Goal: Task Accomplishment & Management: Manage account settings

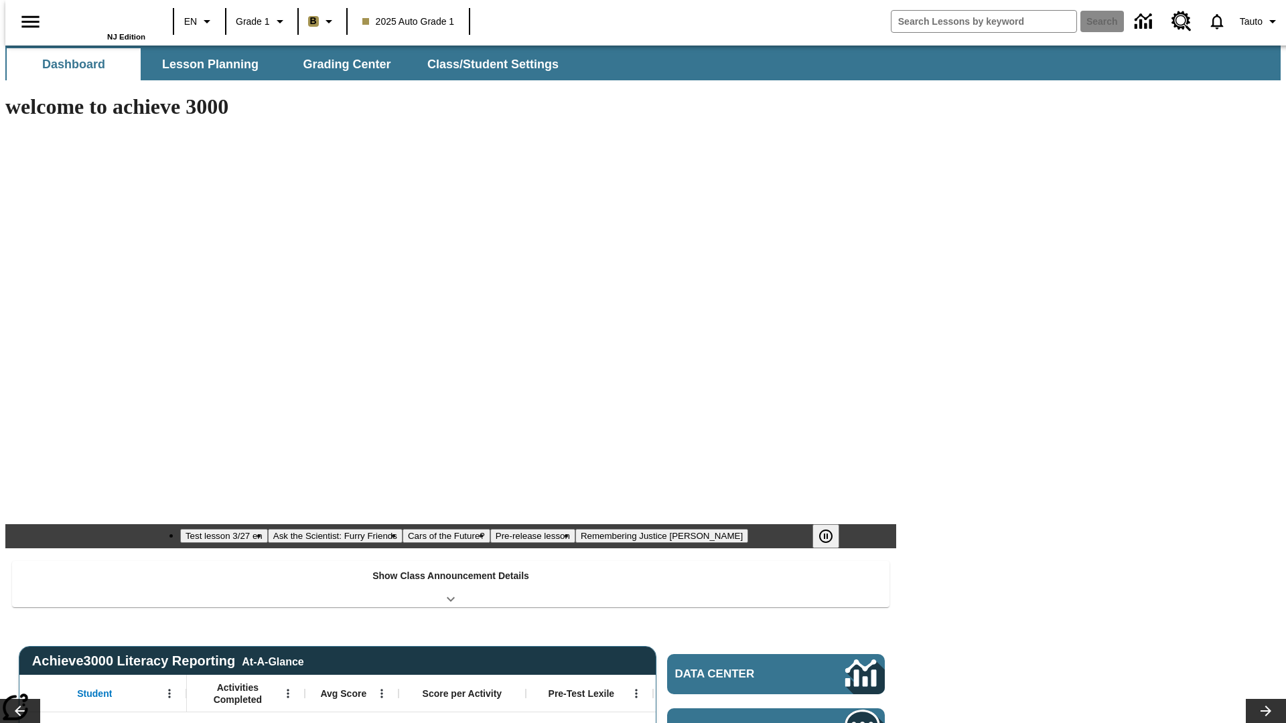
type input "-1"
click at [486, 64] on button "Class/Student Settings" at bounding box center [494, 64] width 154 height 32
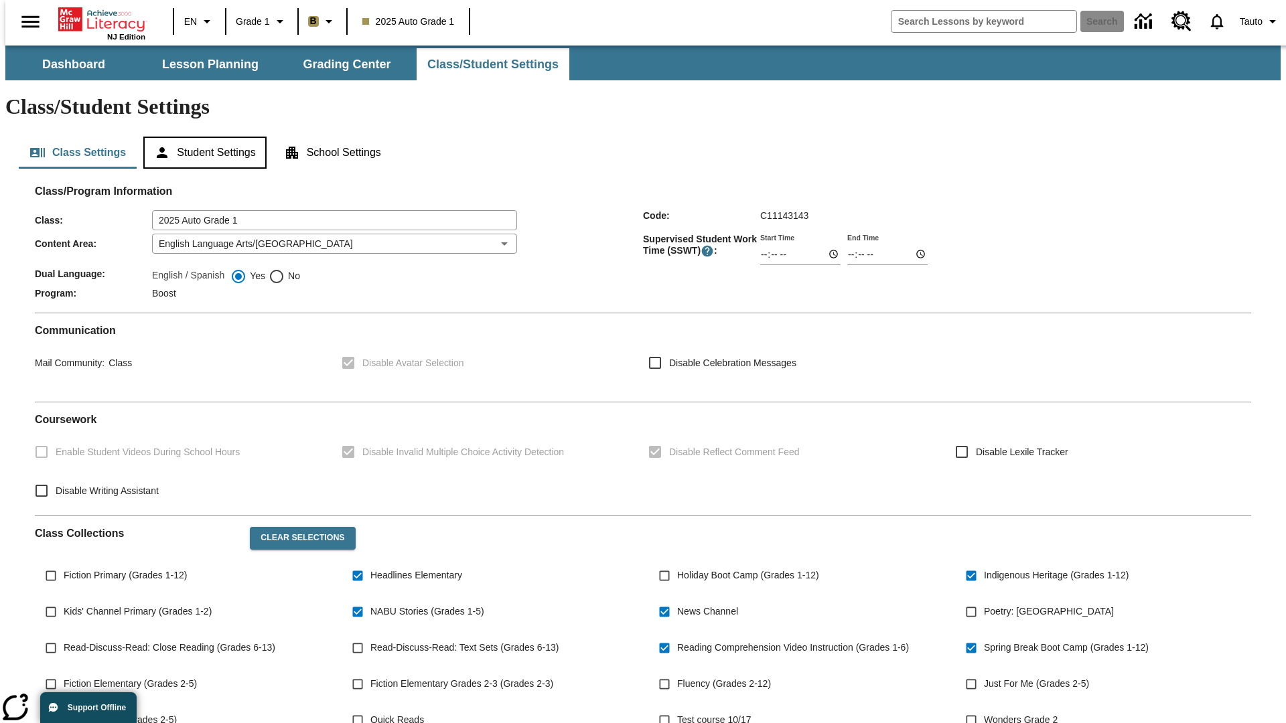
click at [202, 137] on button "Student Settings" at bounding box center [204, 153] width 123 height 32
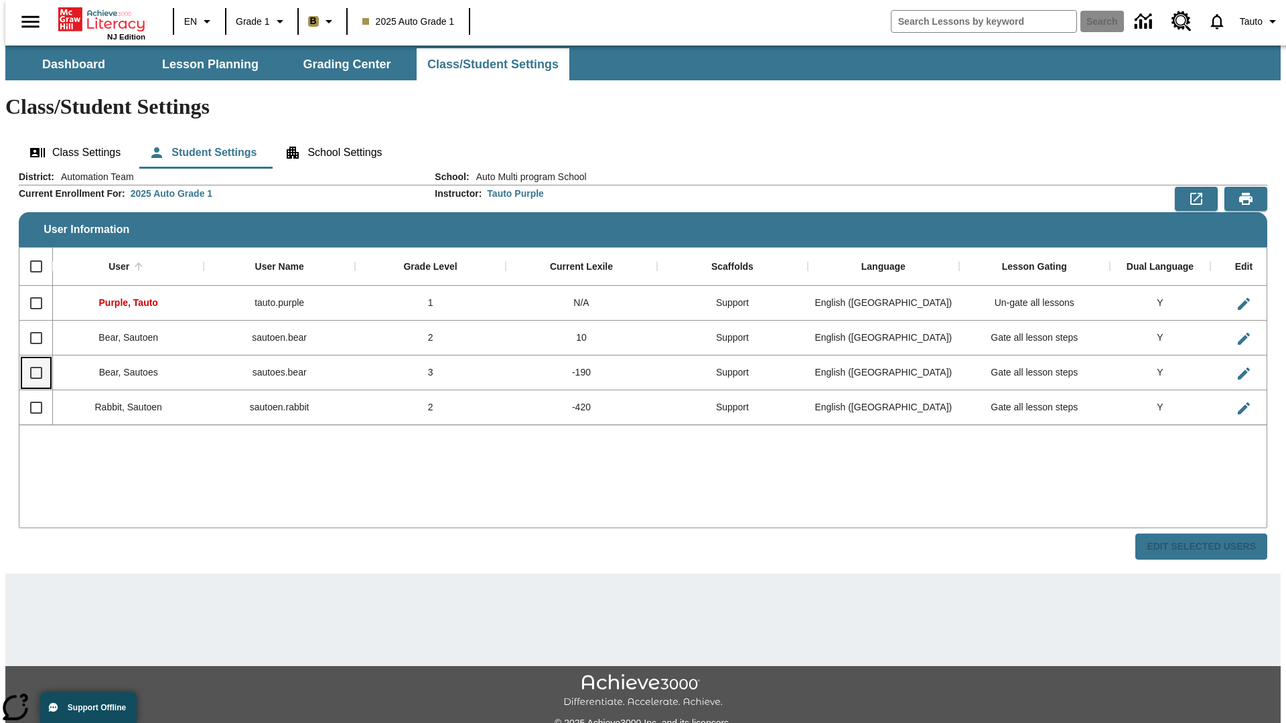
click at [30, 359] on input "Select row" at bounding box center [36, 373] width 28 height 28
checkbox input "true"
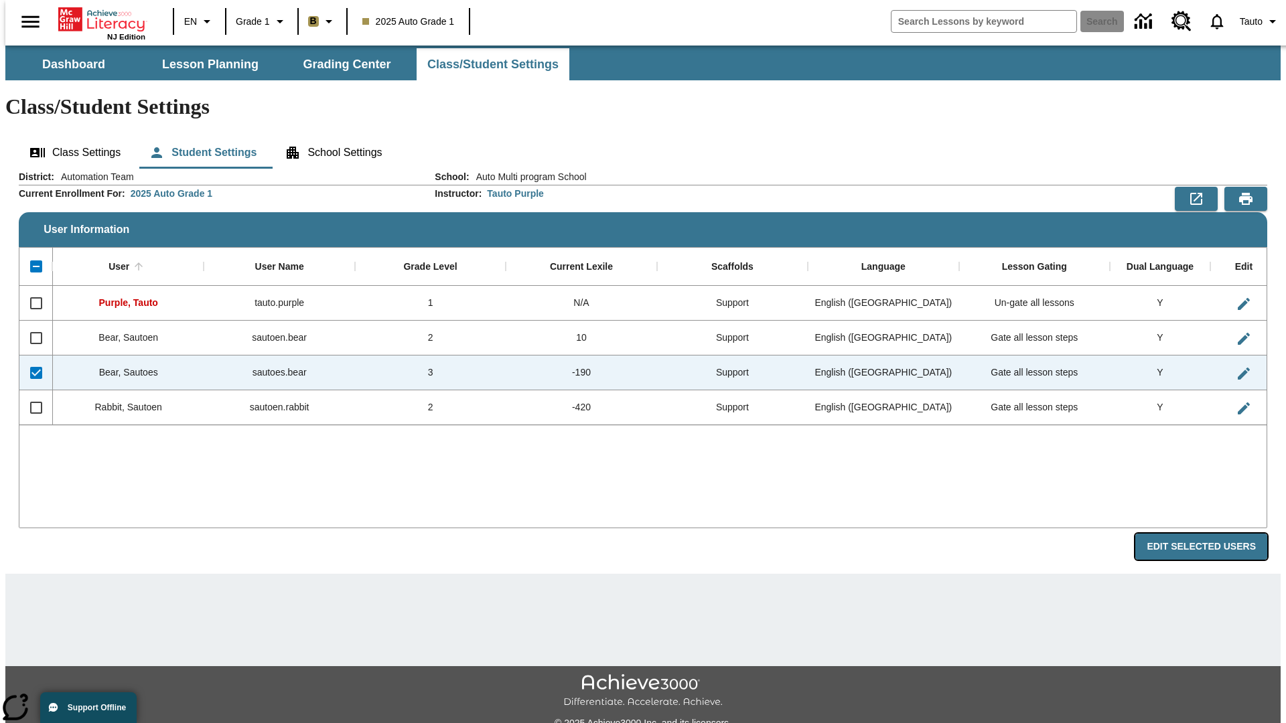
click at [1211, 534] on button "Edit Selected Users" at bounding box center [1201, 547] width 132 height 26
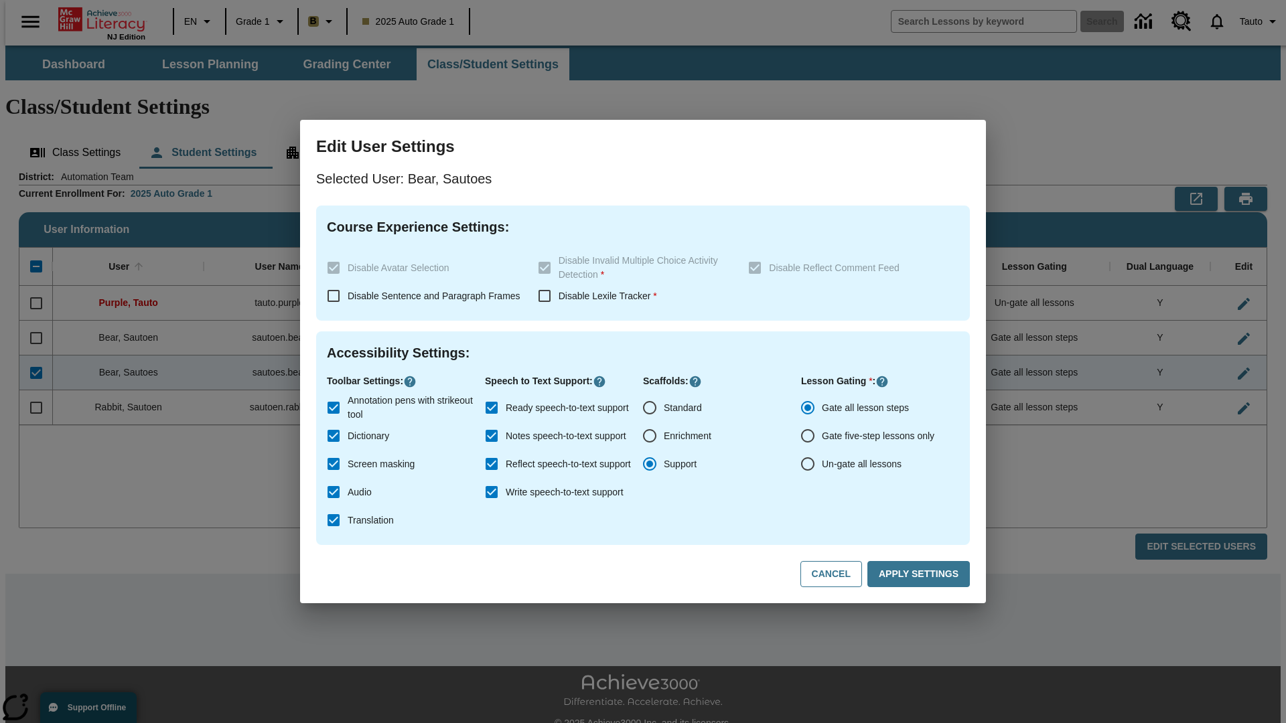
click at [808, 464] on input "Un-gate all lessons" at bounding box center [807, 464] width 28 height 28
radio input "true"
click at [921, 575] on button "Apply Settings" at bounding box center [918, 574] width 102 height 26
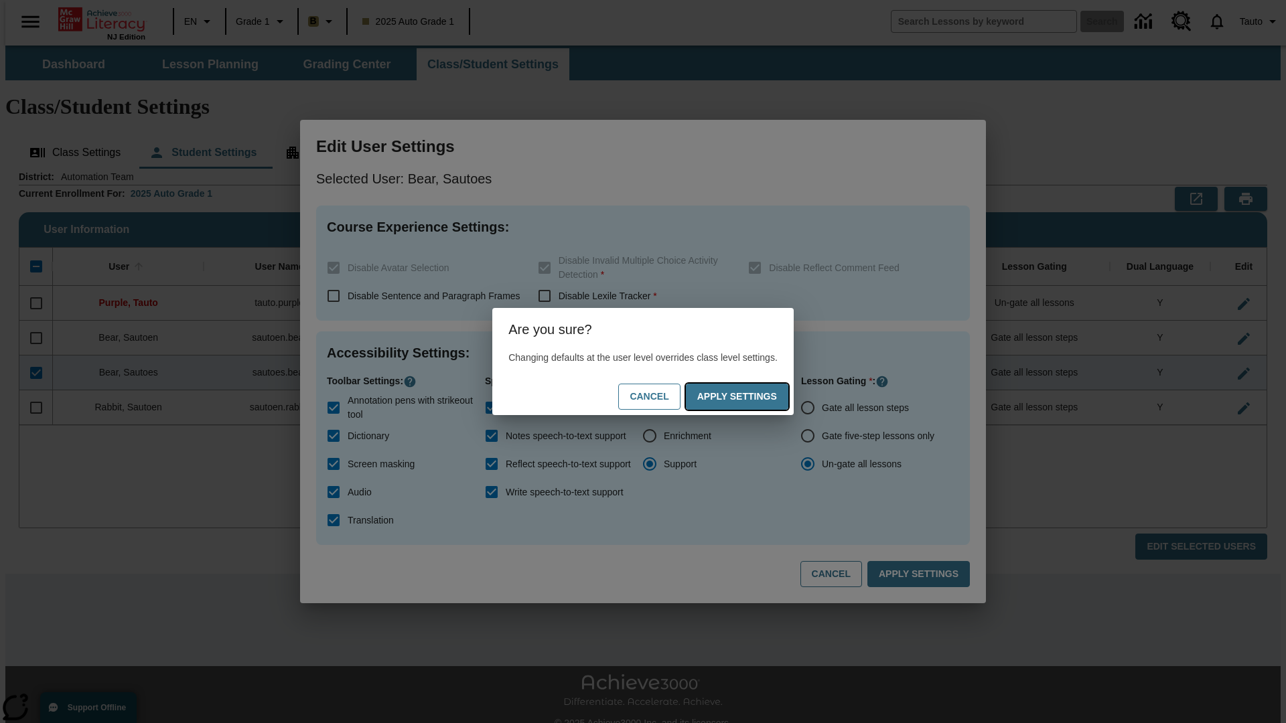
click at [750, 396] on button "Apply Settings" at bounding box center [737, 397] width 102 height 26
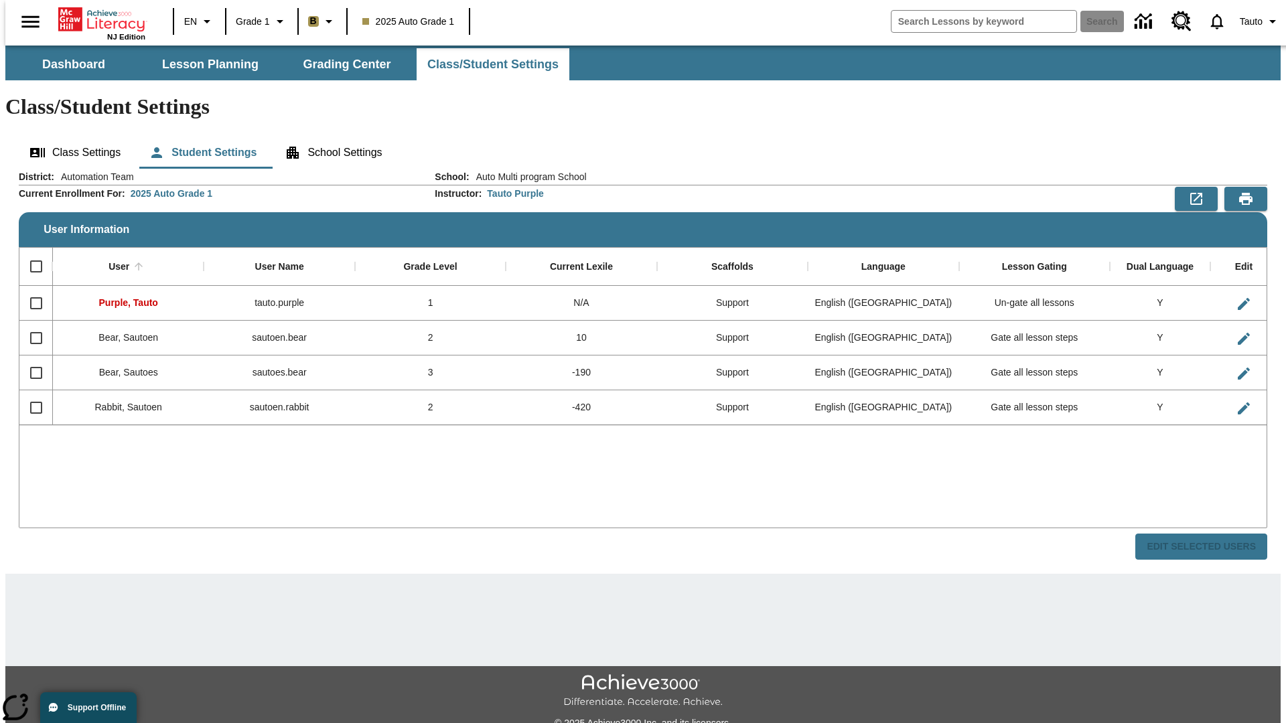
checkbox input "false"
click at [30, 359] on input "Select row" at bounding box center [36, 373] width 28 height 28
checkbox input "true"
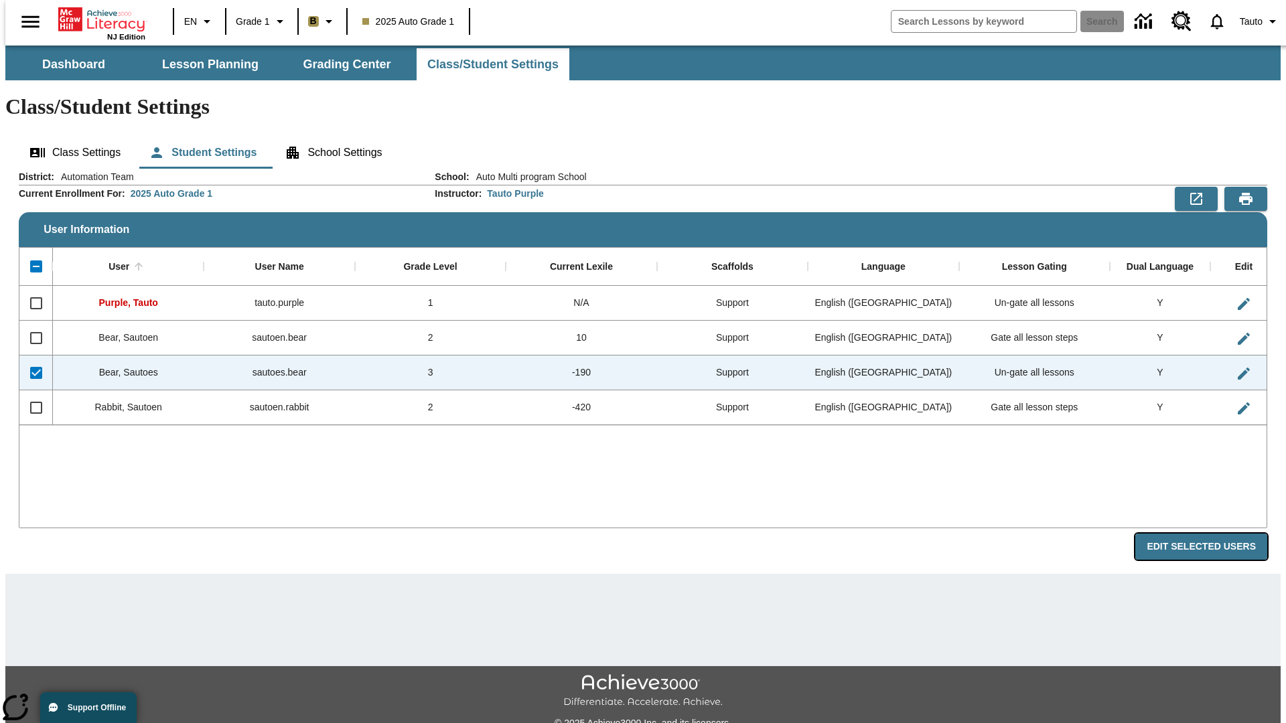
click at [1211, 534] on button "Edit Selected Users" at bounding box center [1201, 547] width 132 height 26
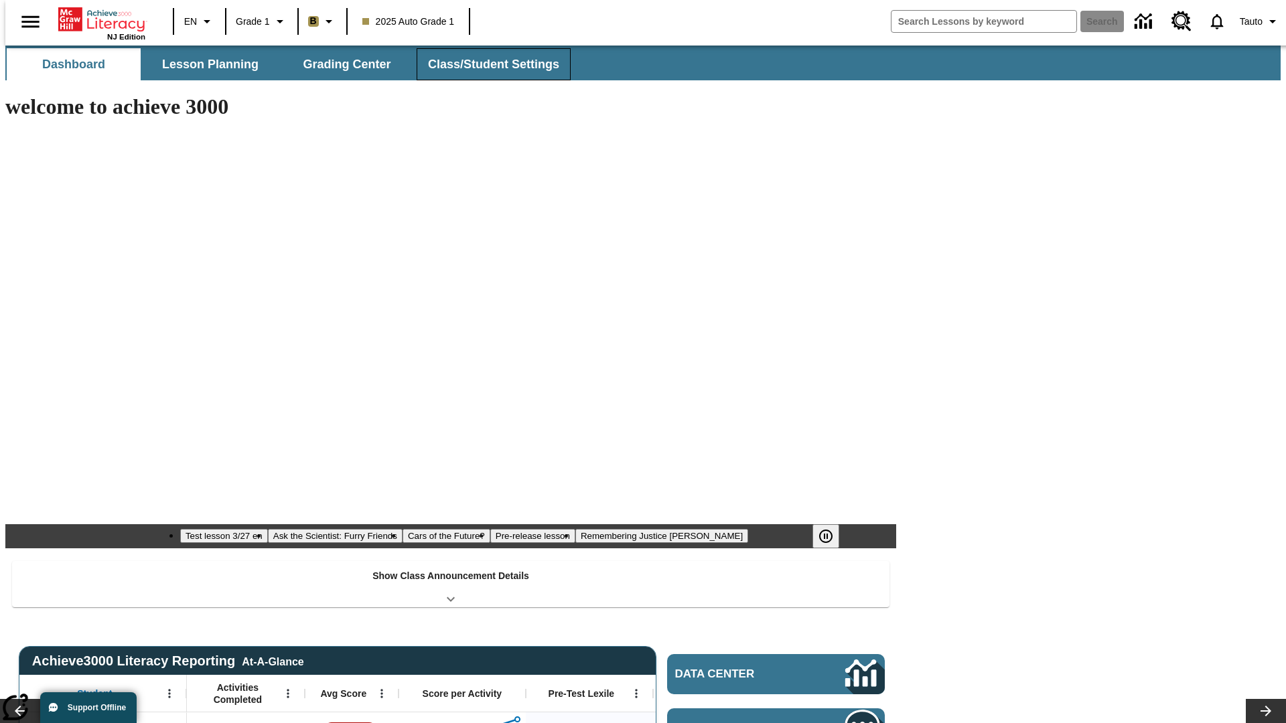
click at [486, 64] on button "Class/Student Settings" at bounding box center [494, 64] width 154 height 32
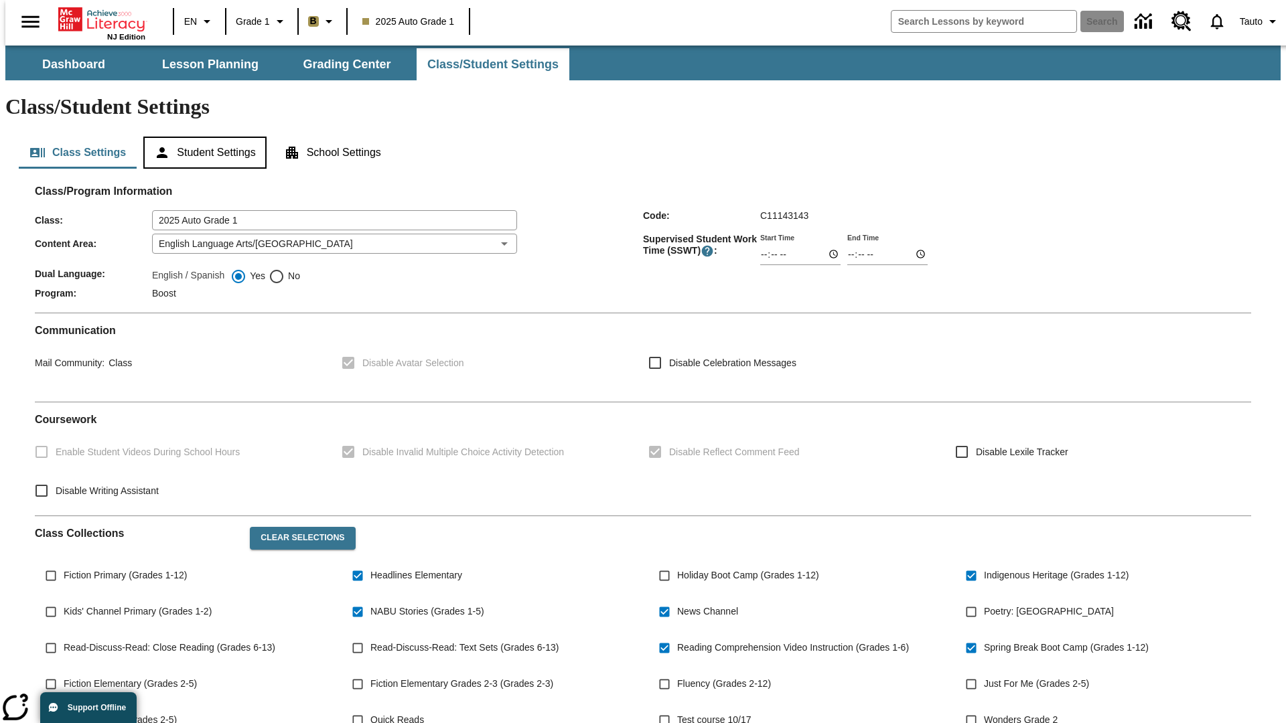
click at [202, 137] on button "Student Settings" at bounding box center [204, 153] width 123 height 32
